Goal: Contribute content

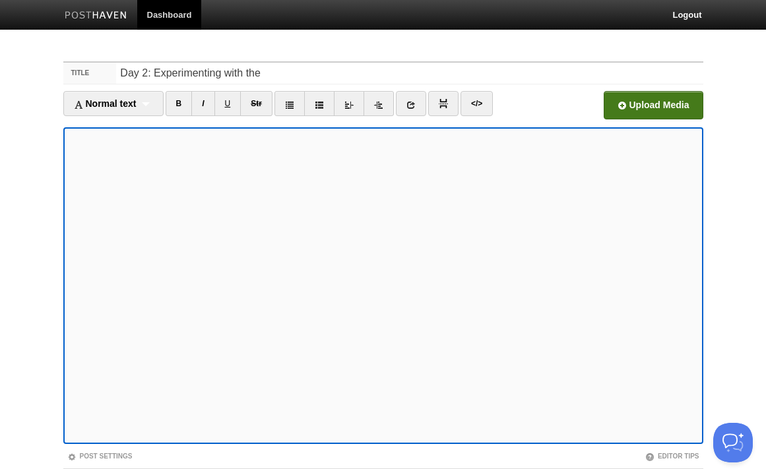
click at [644, 101] on input "file" at bounding box center [254, 108] width 999 height 67
click at [267, 72] on input "Day 2: Experimenting with the" at bounding box center [409, 73] width 587 height 21
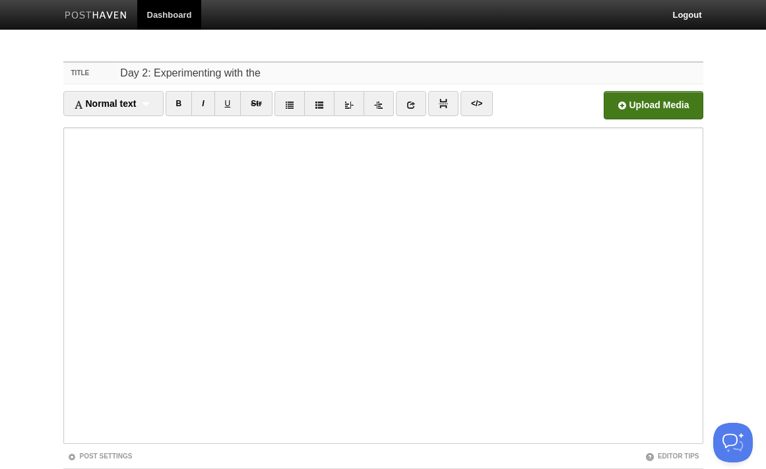
click at [267, 72] on input "Day 2: Experimenting with the" at bounding box center [409, 73] width 587 height 21
click at [251, 71] on input "Day 2: Experimenting with the" at bounding box center [409, 73] width 587 height 21
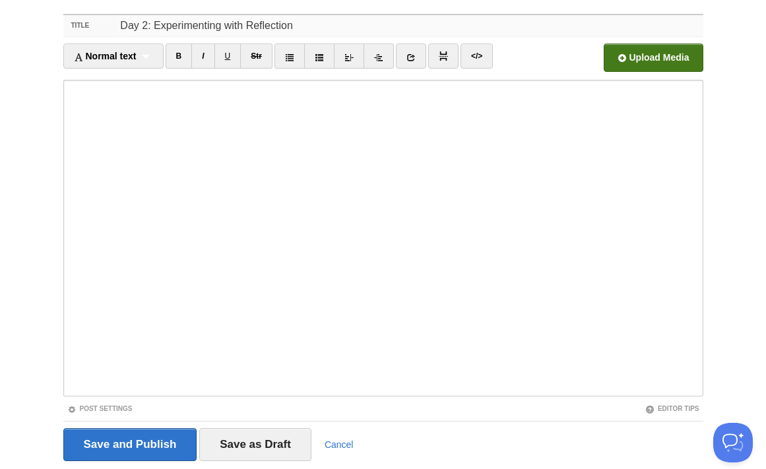
scroll to position [88, 0]
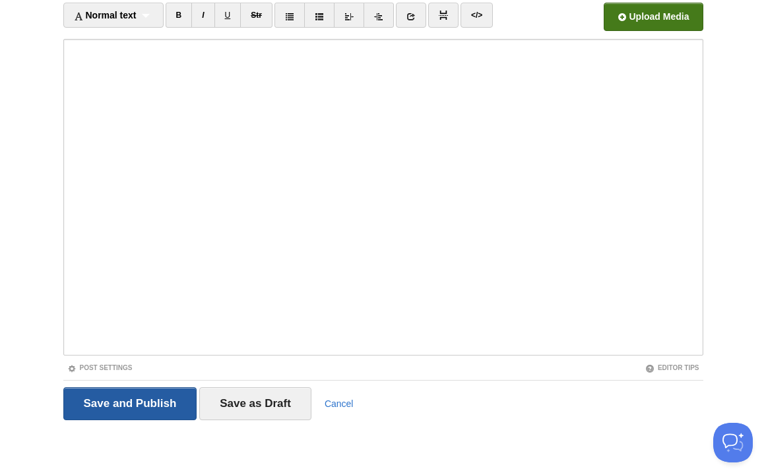
type input "Day 2: Experimenting with Reflection"
click at [166, 407] on input "Save and Publish" at bounding box center [130, 403] width 134 height 33
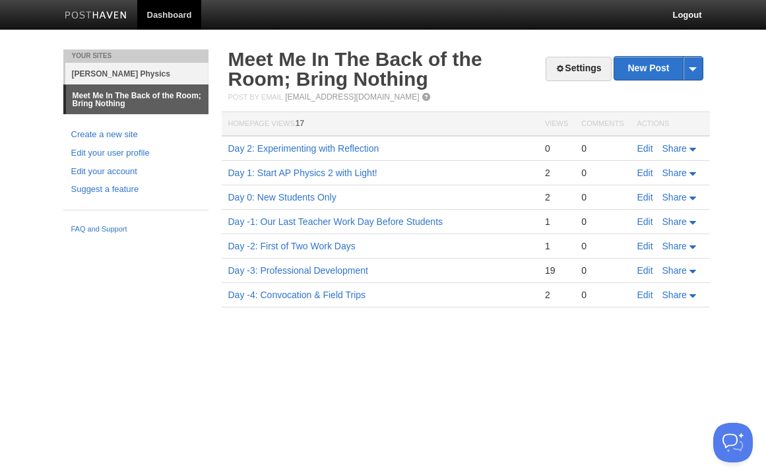
click at [152, 75] on link "[PERSON_NAME] Physics" at bounding box center [136, 74] width 143 height 22
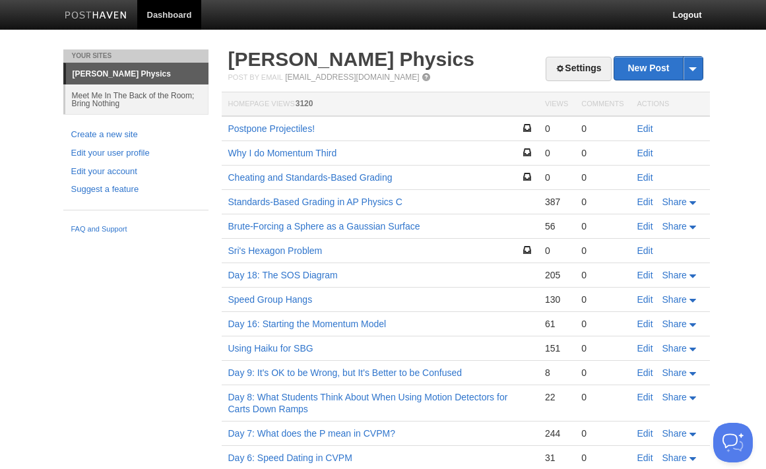
click at [555, 100] on th "Views" at bounding box center [557, 104] width 36 height 24
click at [558, 105] on th "Views" at bounding box center [557, 104] width 36 height 24
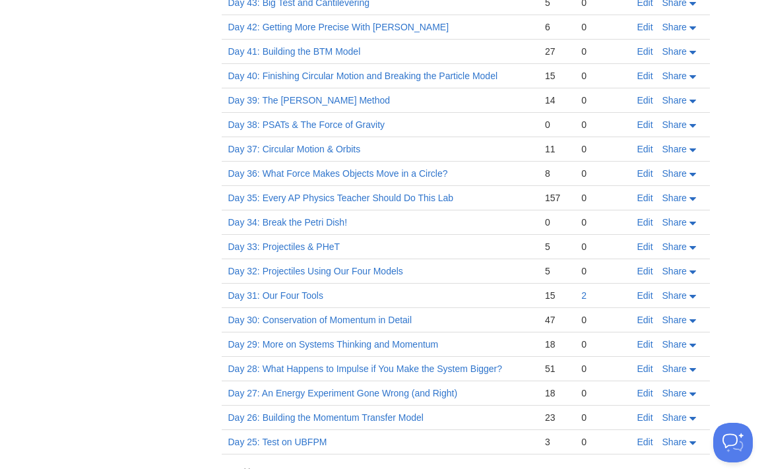
scroll to position [3127, 0]
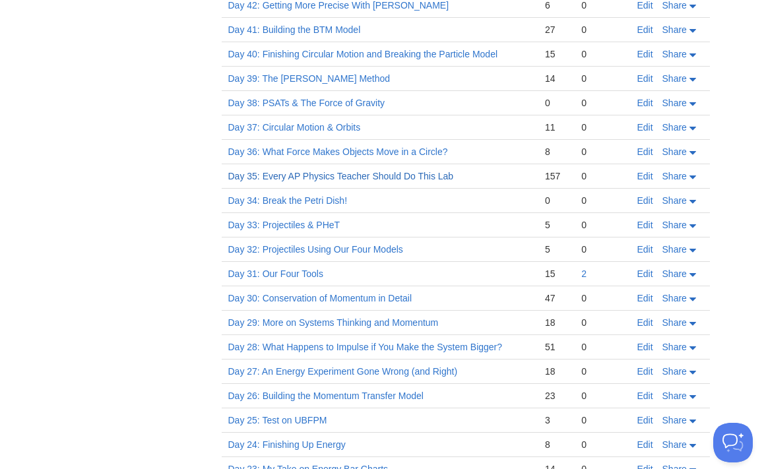
click at [388, 171] on link "Day 35: Every AP Physics Teacher Should Do This Lab" at bounding box center [341, 176] width 226 height 11
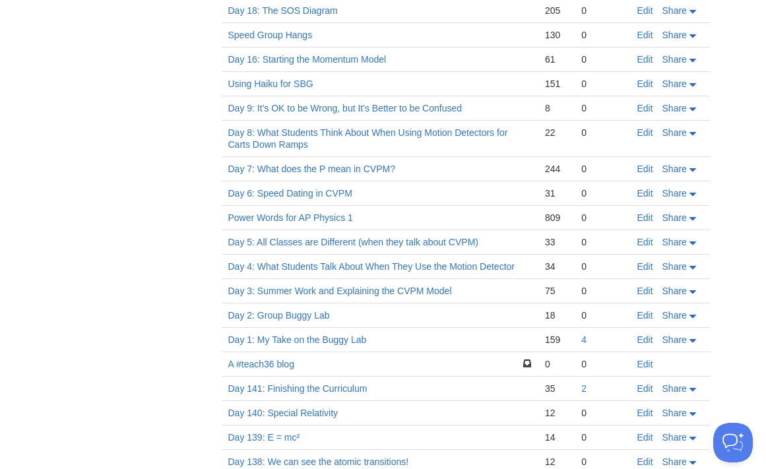
scroll to position [263, 0]
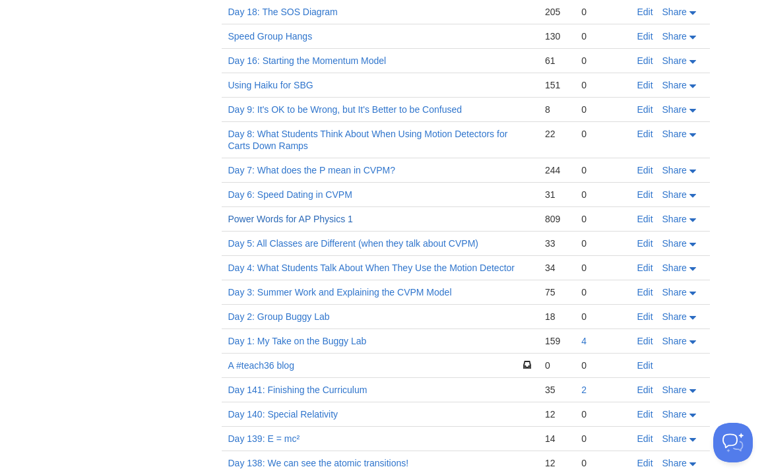
click at [327, 220] on link "Power Words for AP Physics 1" at bounding box center [290, 219] width 125 height 11
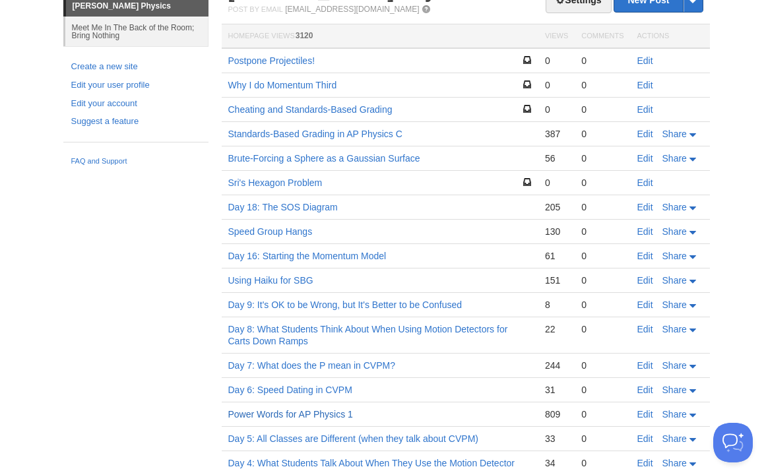
scroll to position [59, 0]
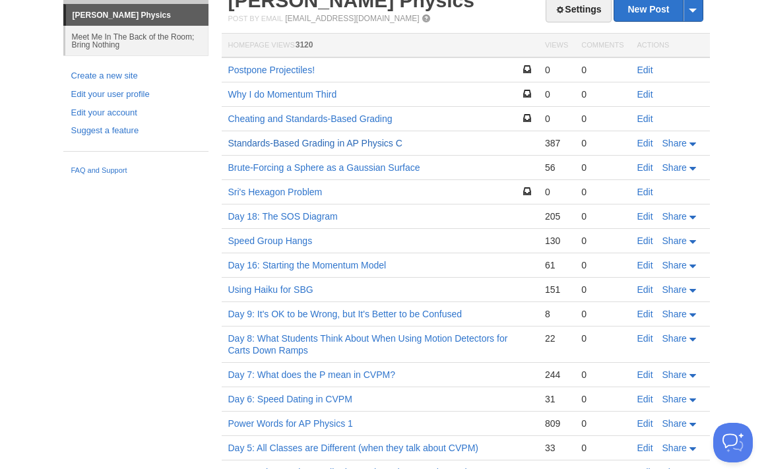
click at [367, 140] on link "Standards-Based Grading in AP Physics C" at bounding box center [315, 143] width 174 height 11
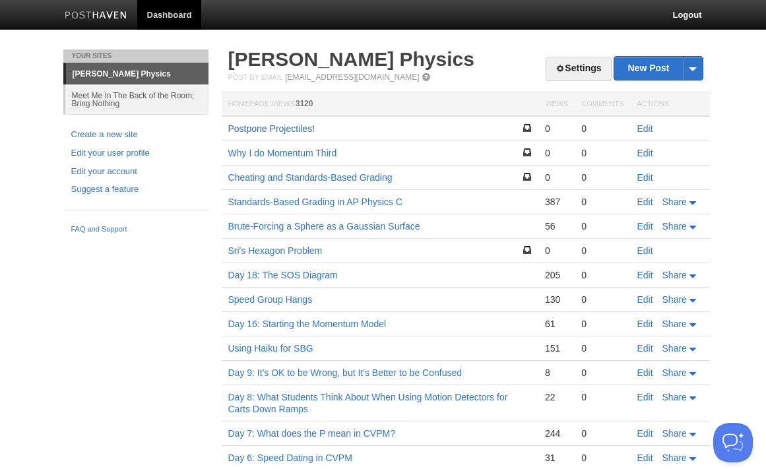
click at [296, 130] on link "Postpone Projectiles!" at bounding box center [271, 128] width 87 height 11
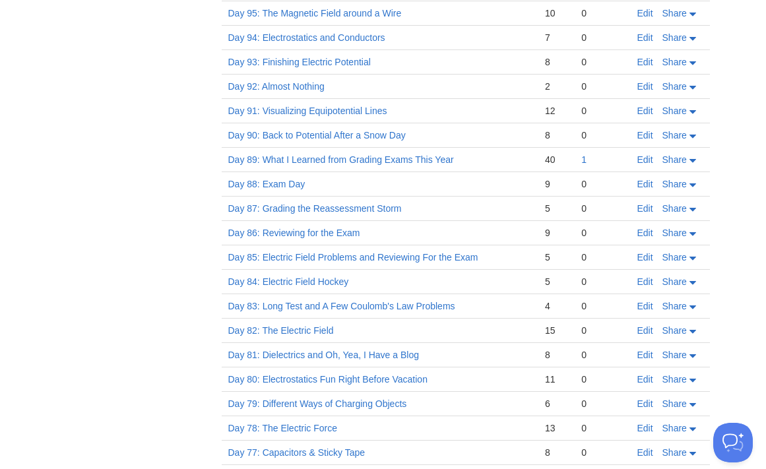
scroll to position [1887, 0]
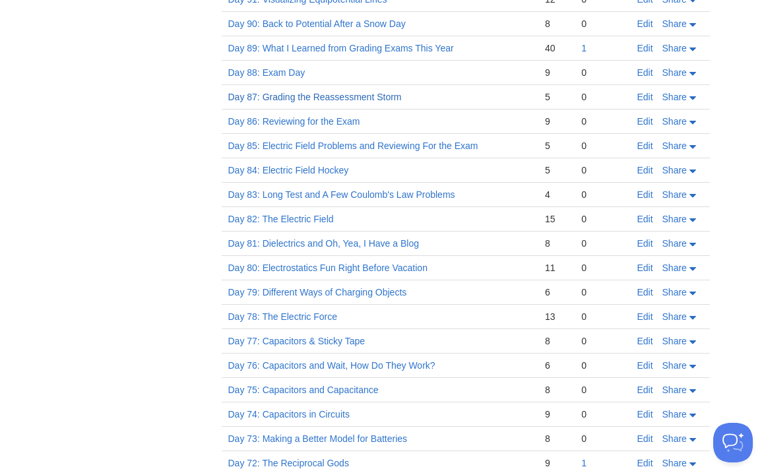
click at [375, 92] on link "Day 87: Grading the Reassessment Storm" at bounding box center [315, 97] width 174 height 11
